Goal: Check status: Check status

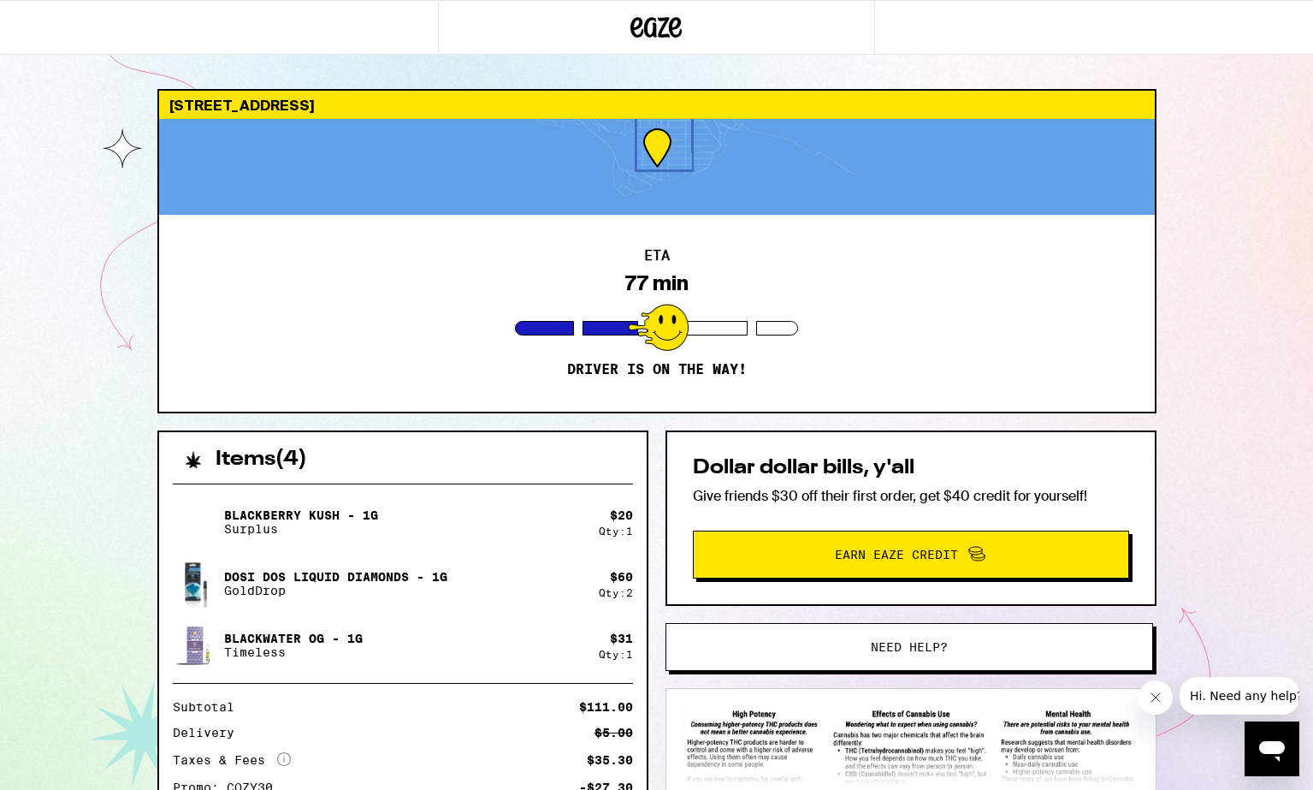
click at [131, 625] on div "[STREET_ADDRESS] ETA 77 min Driver is on the way! Items ( 4 ) Blackberry Kush -…" at bounding box center [656, 477] width 1313 height 954
click at [58, 480] on div "[STREET_ADDRESS] ETA 77 min Driver is on the way! Items ( 4 ) Blackberry Kush -…" at bounding box center [656, 477] width 1313 height 954
click at [374, 738] on div "Delivery $5.00" at bounding box center [403, 732] width 460 height 12
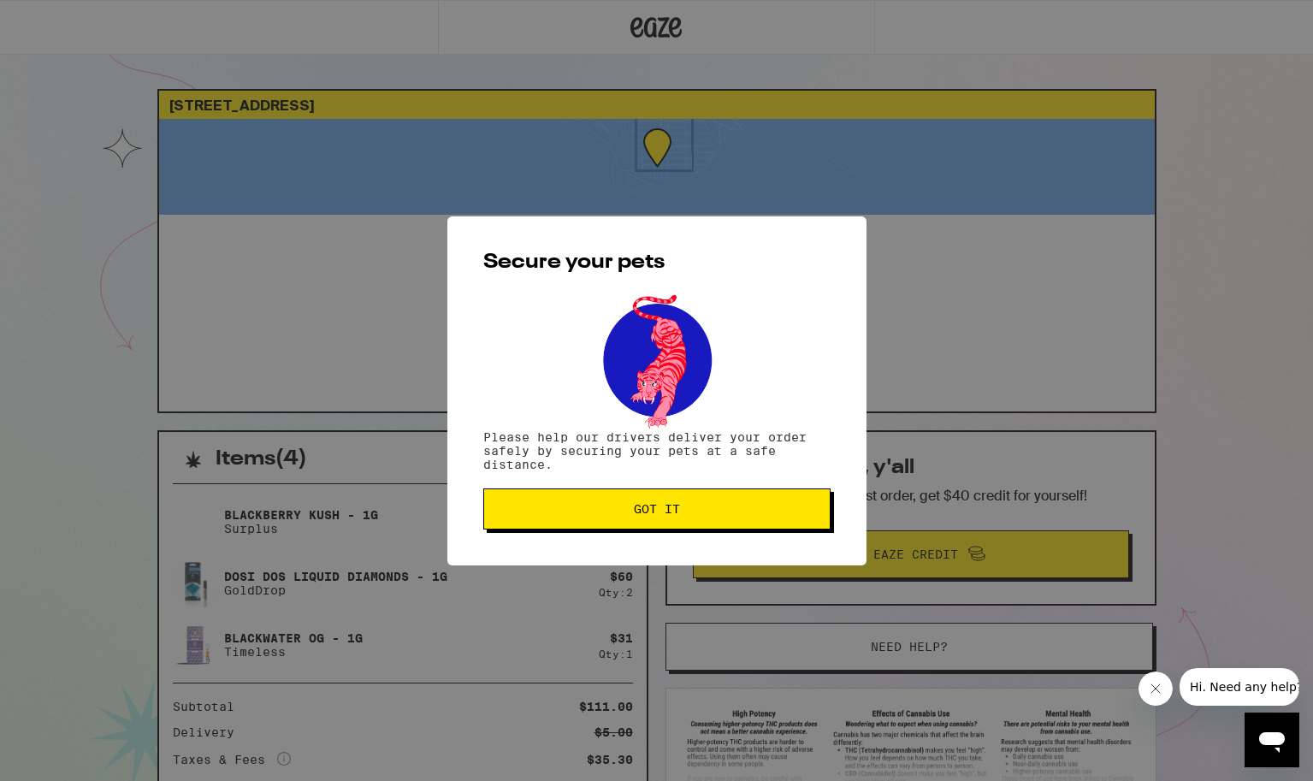
click at [679, 527] on button "Got it" at bounding box center [656, 509] width 347 height 41
drag, startPoint x: 701, startPoint y: 515, endPoint x: 751, endPoint y: 505, distance: 51.5
click at [702, 515] on span "Got it" at bounding box center [657, 509] width 318 height 12
